Goal: Check status

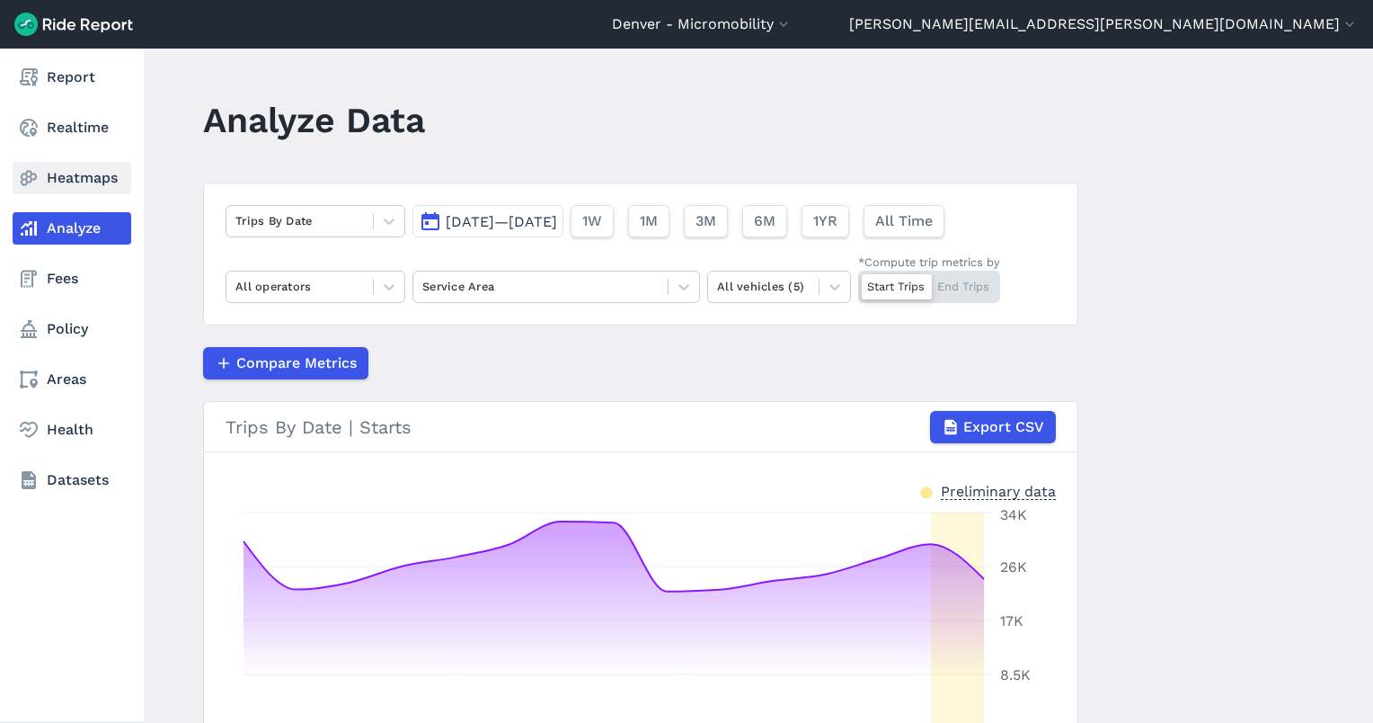
click at [73, 176] on link "Heatmaps" at bounding box center [72, 178] width 119 height 32
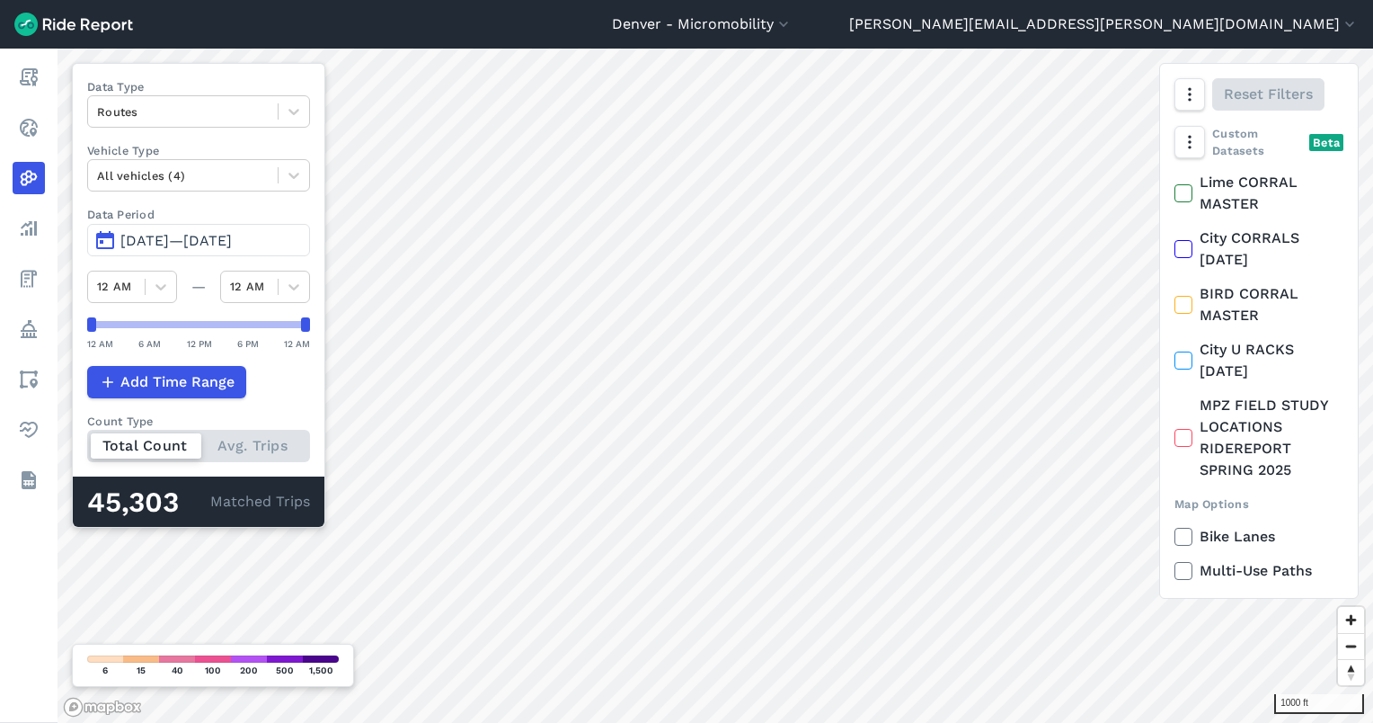
click at [159, 237] on span "[DATE]—[DATE]" at bounding box center [175, 240] width 111 height 17
click at [232, 235] on span "[DATE]—[DATE]" at bounding box center [175, 240] width 111 height 17
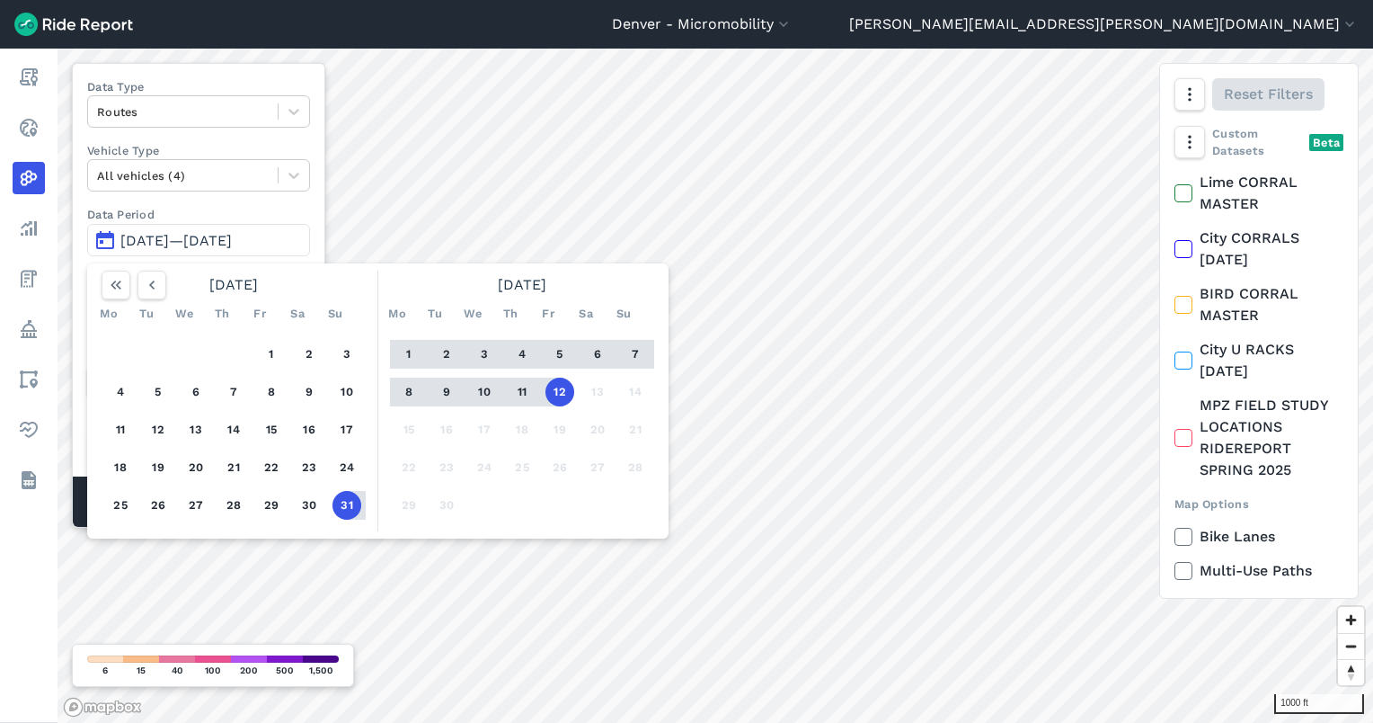
drag, startPoint x: 558, startPoint y: 388, endPoint x: 456, endPoint y: 372, distance: 103.7
click at [558, 388] on button "12" at bounding box center [560, 391] width 29 height 29
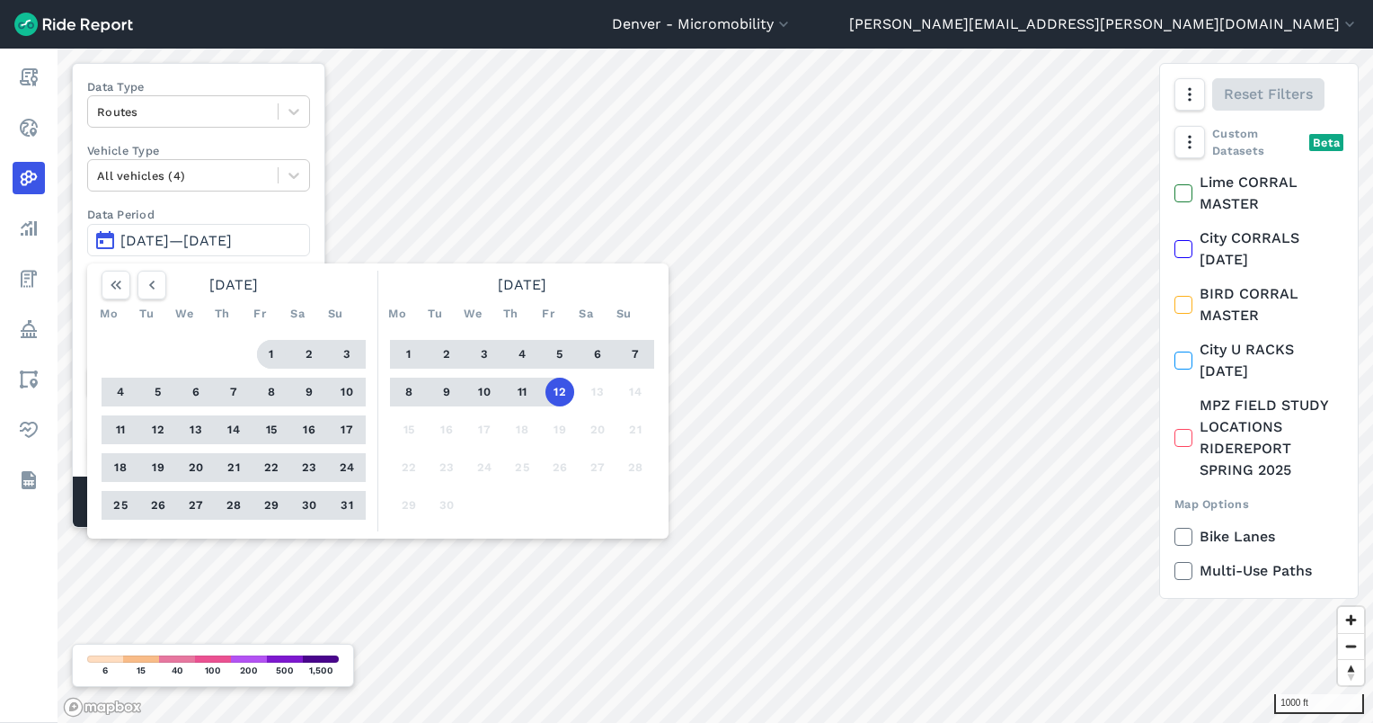
click at [280, 350] on button "1" at bounding box center [271, 354] width 29 height 29
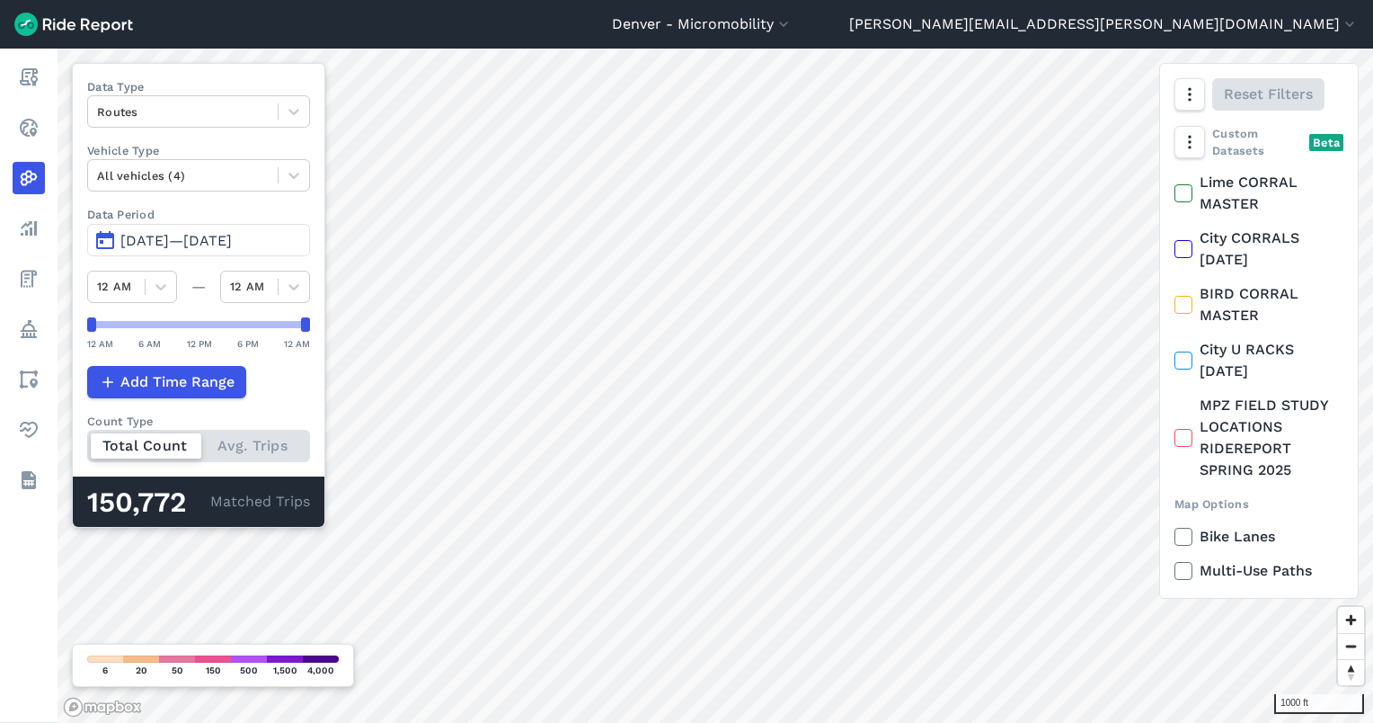
click at [290, 449] on div "1000 ft Data Type Routes Vehicle Type All vehicles (4) Data Period Aug 1, 2025—…" at bounding box center [716, 386] width 1316 height 674
click at [209, 233] on span "[DATE]—[DATE]" at bounding box center [175, 240] width 111 height 17
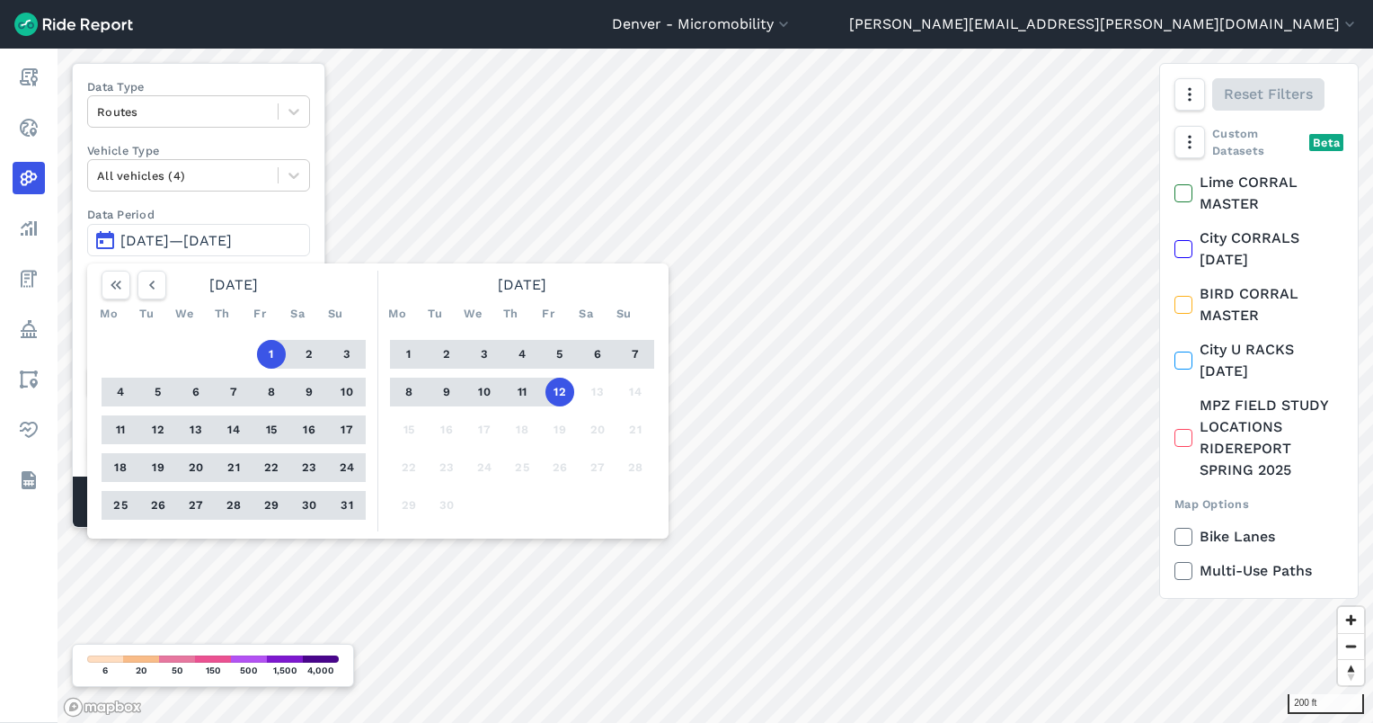
click at [562, 395] on button "12" at bounding box center [560, 391] width 29 height 29
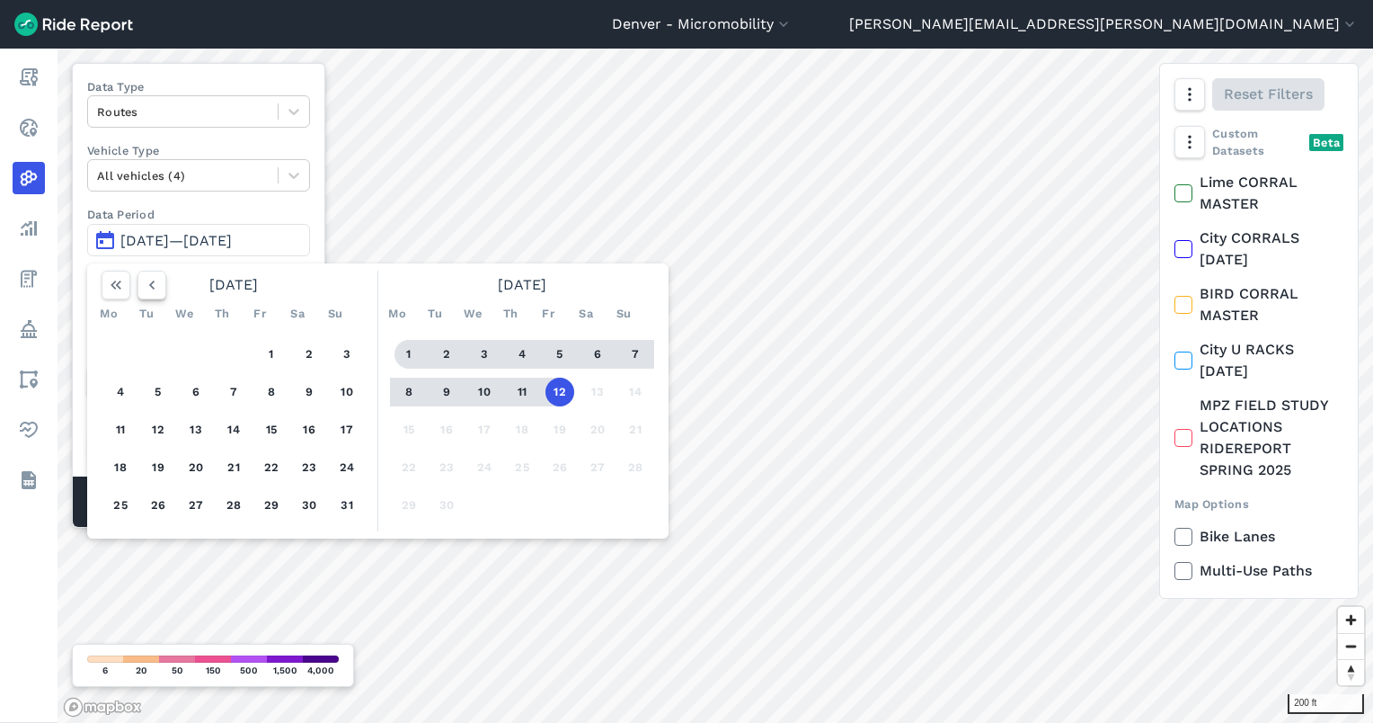
click at [148, 280] on icon "button" at bounding box center [152, 285] width 18 height 18
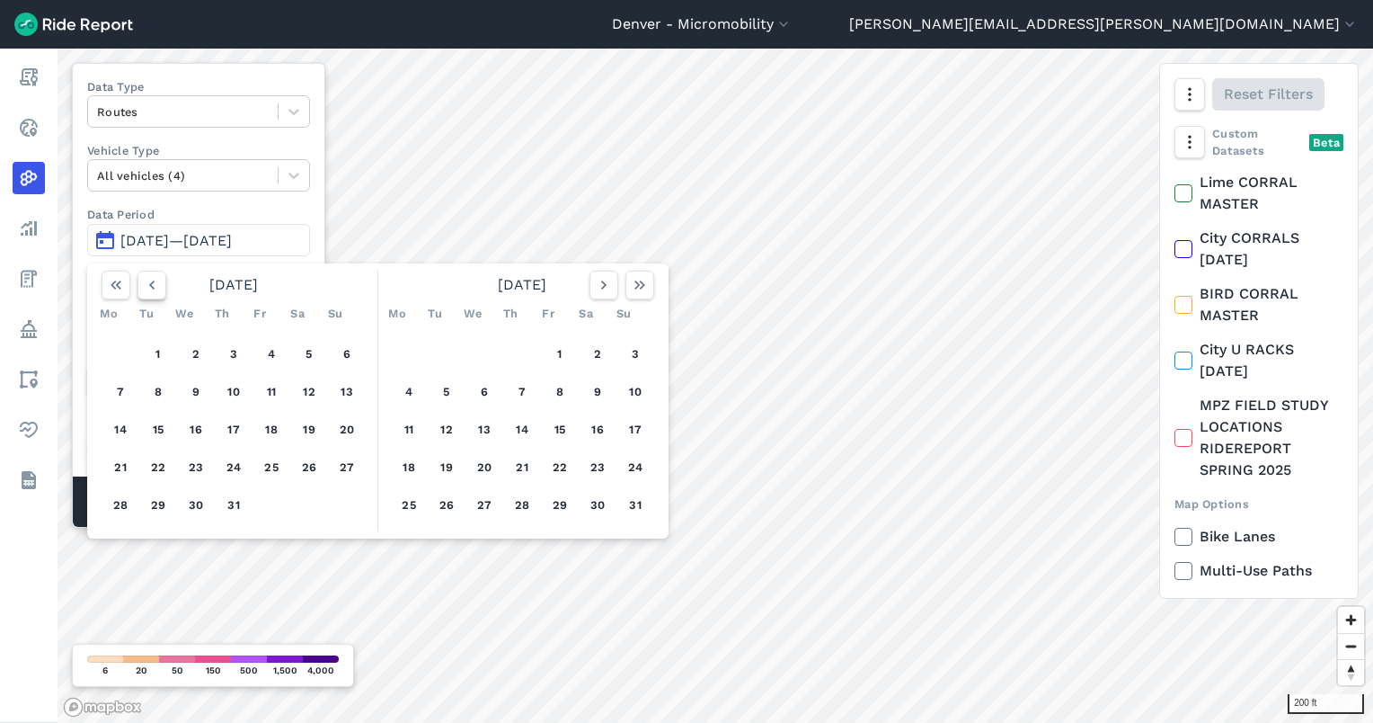
click at [148, 280] on icon "button" at bounding box center [152, 285] width 18 height 18
click at [148, 281] on icon "button" at bounding box center [152, 285] width 18 height 18
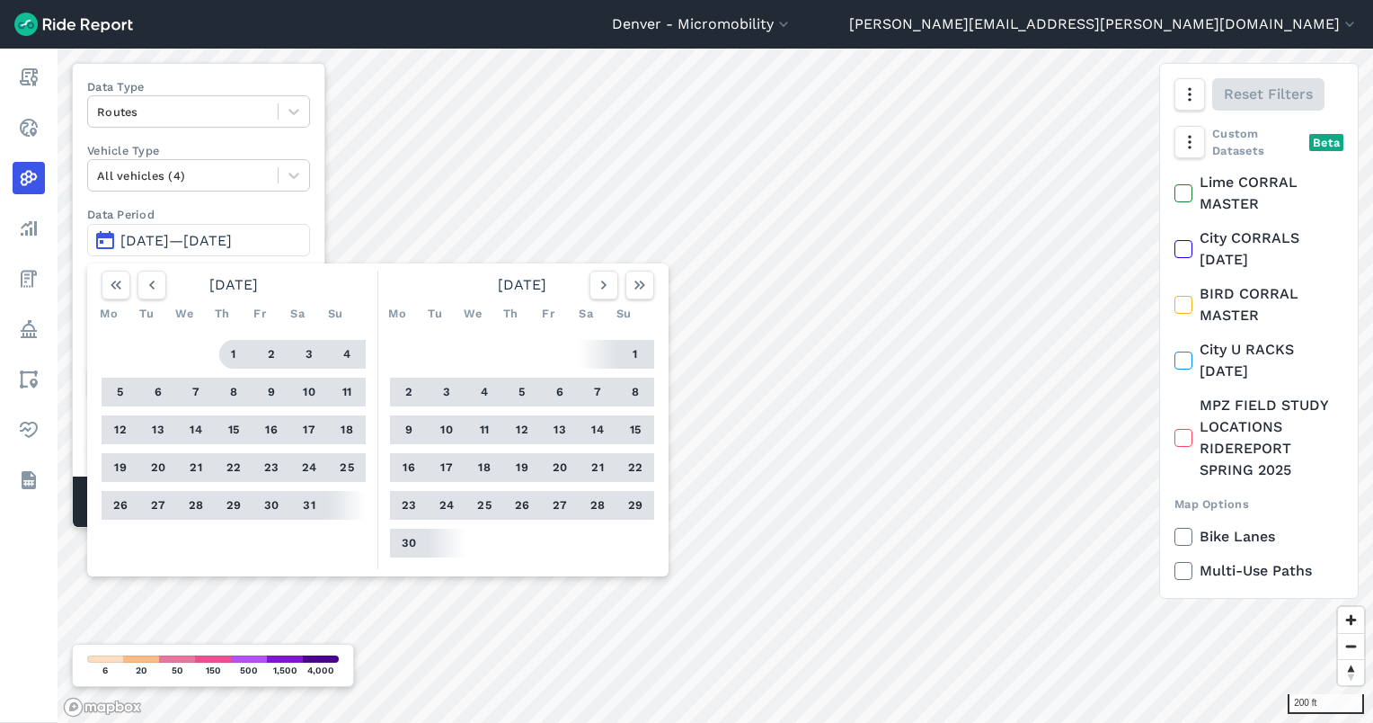
click at [230, 359] on button "1" at bounding box center [233, 354] width 29 height 29
